Goal: Information Seeking & Learning: Learn about a topic

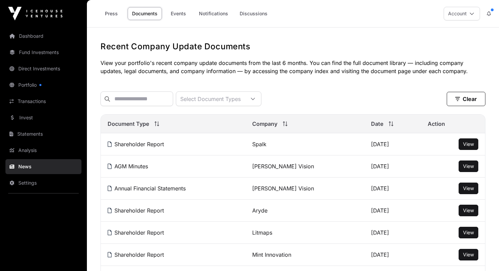
click at [37, 52] on link "Fund Investments" at bounding box center [43, 52] width 76 height 15
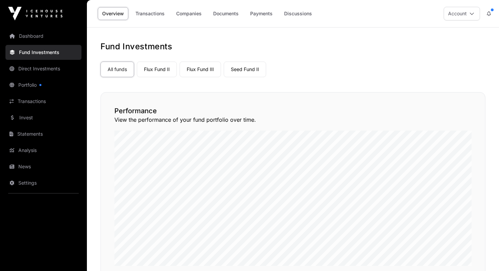
click at [169, 70] on link "Flux Fund II" at bounding box center [157, 69] width 40 height 16
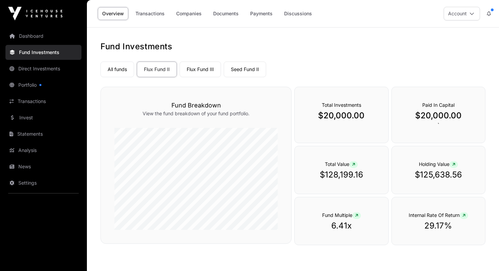
click at [192, 12] on link "Companies" at bounding box center [189, 13] width 34 height 13
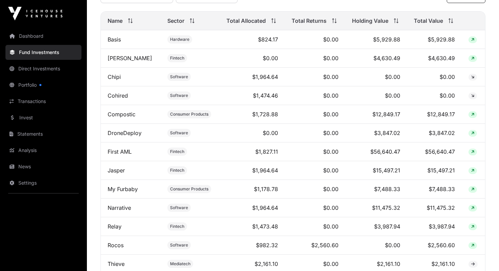
scroll to position [276, 0]
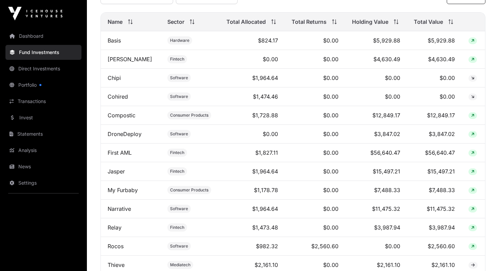
click at [111, 42] on link "Basis" at bounding box center [114, 40] width 13 height 7
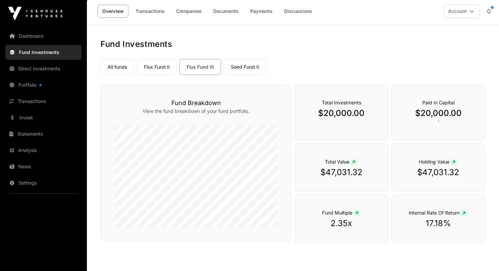
scroll to position [2, 0]
click at [229, 65] on link "Seed Fund II" at bounding box center [245, 68] width 42 height 16
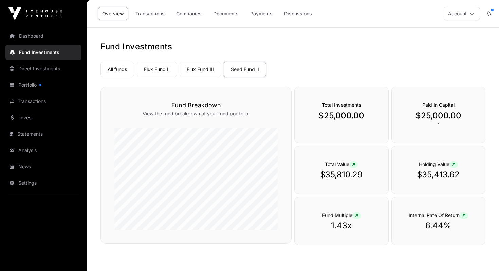
click at [160, 68] on link "Flux Fund II" at bounding box center [157, 69] width 40 height 16
click at [207, 66] on link "Flux Fund III" at bounding box center [200, 69] width 41 height 16
click at [241, 72] on link "Seed Fund II" at bounding box center [245, 69] width 42 height 16
